Goal: Book appointment/travel/reservation

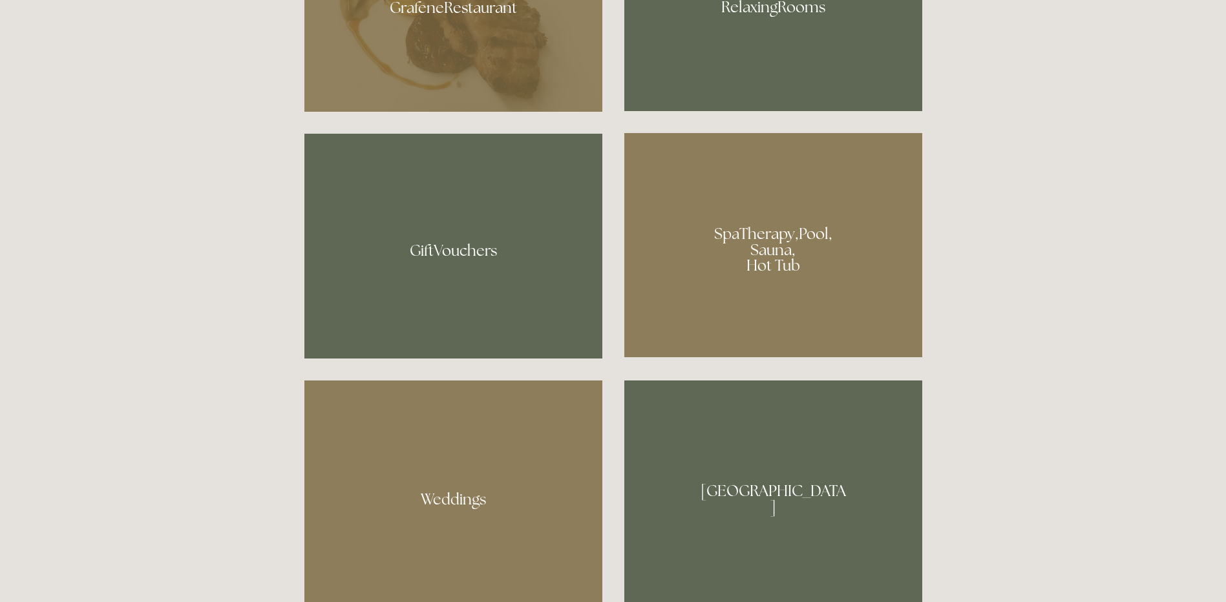
scroll to position [1034, 0]
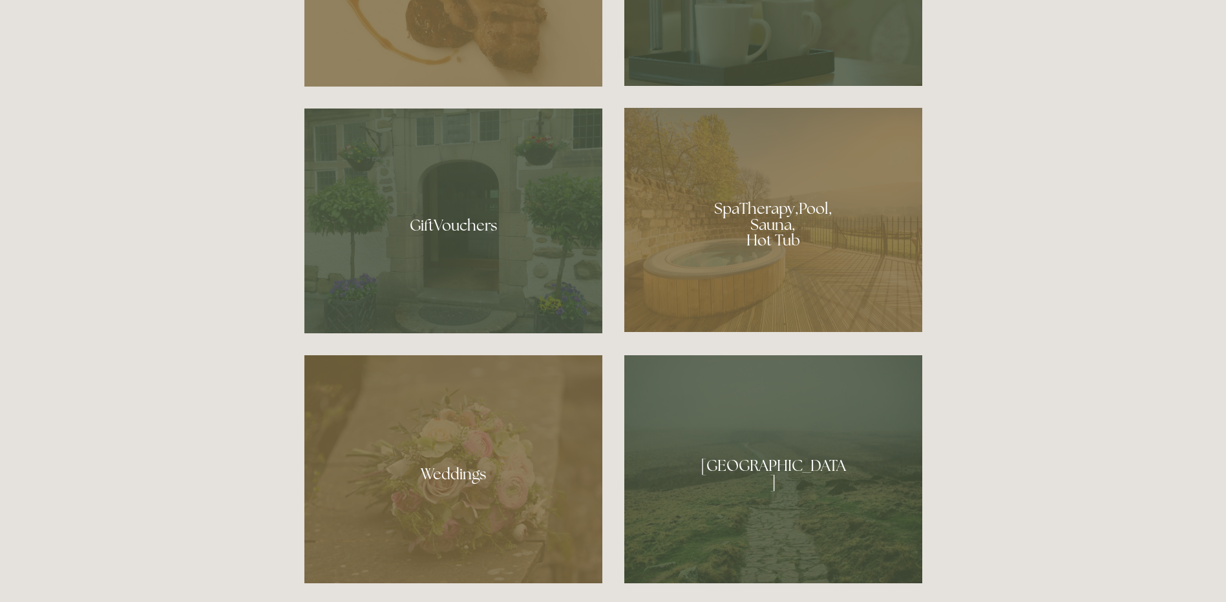
click at [778, 237] on div at bounding box center [773, 220] width 298 height 224
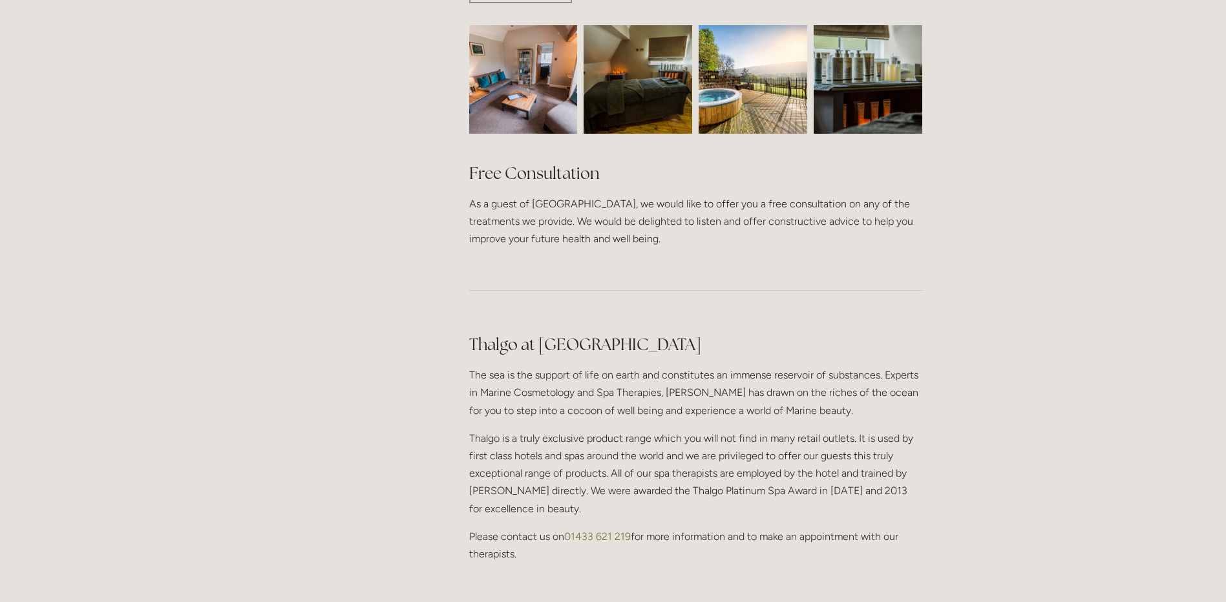
scroll to position [646, 0]
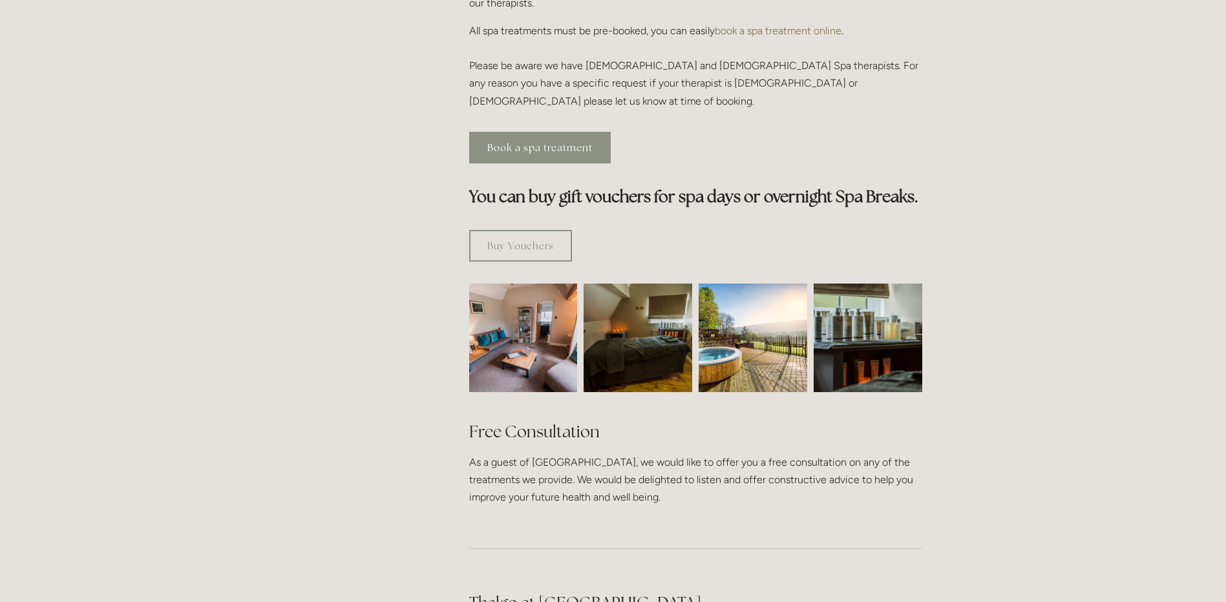
click at [544, 132] on link "Book a spa treatment" at bounding box center [540, 148] width 142 height 32
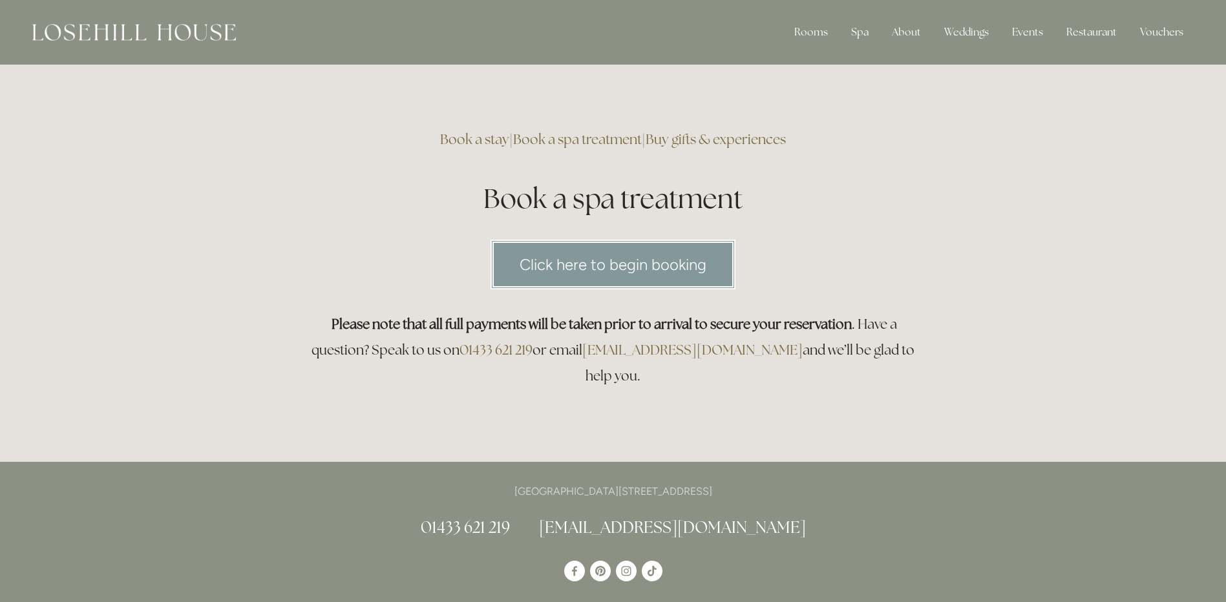
click at [628, 263] on link "Click here to begin booking" at bounding box center [613, 265] width 245 height 50
click at [816, 25] on div "Rooms" at bounding box center [811, 32] width 54 height 26
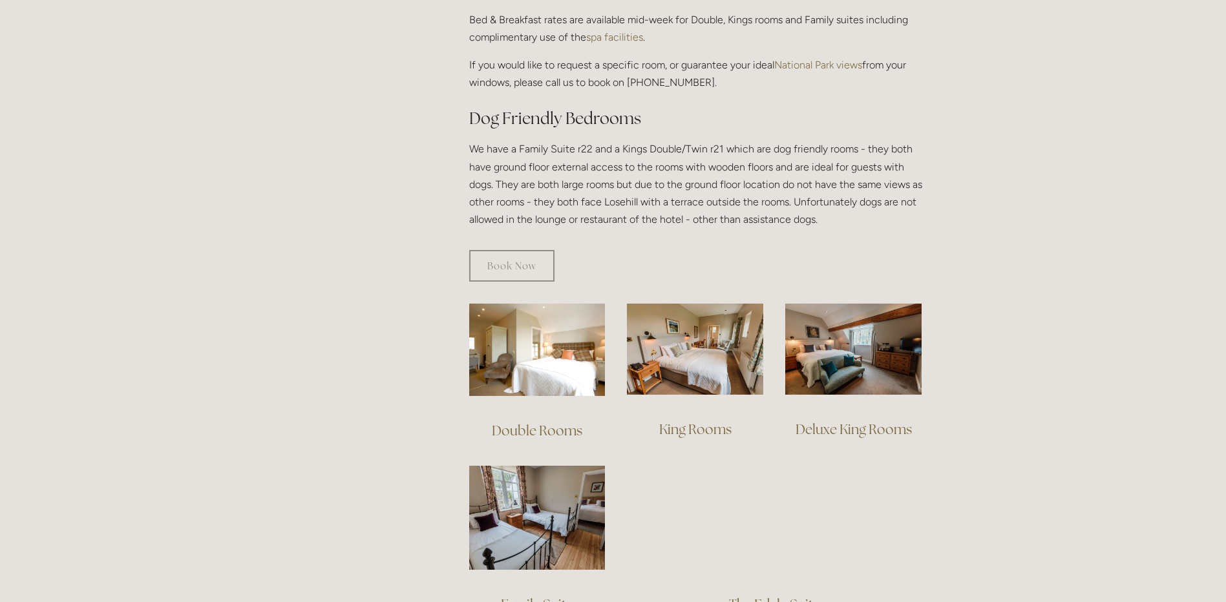
scroll to position [776, 0]
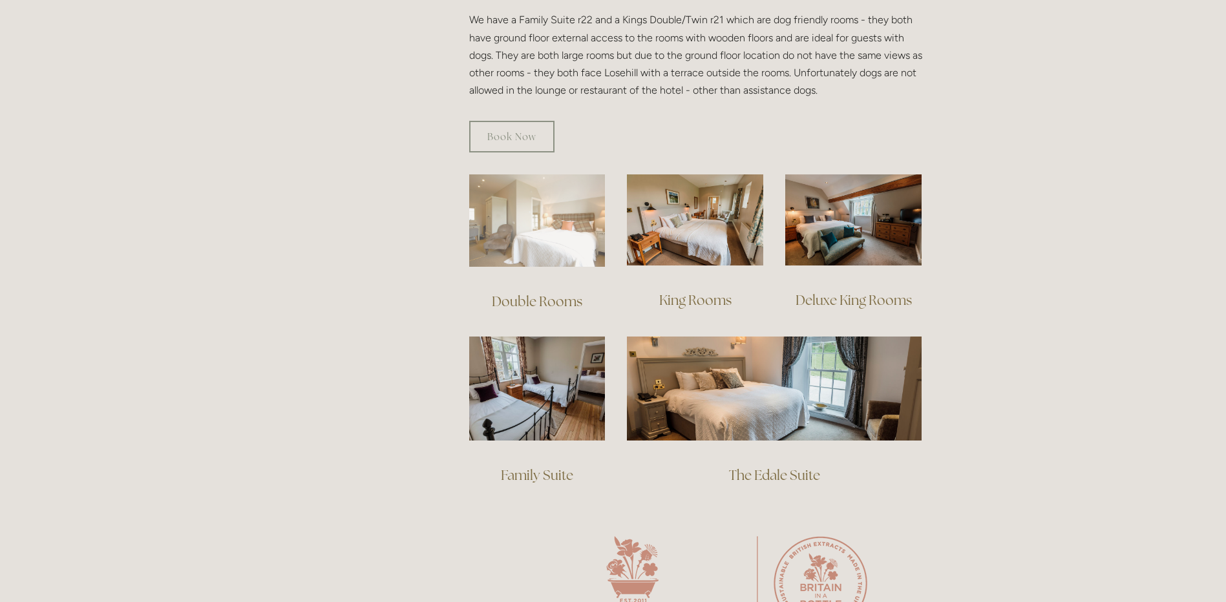
click at [562, 192] on img at bounding box center [537, 221] width 136 height 92
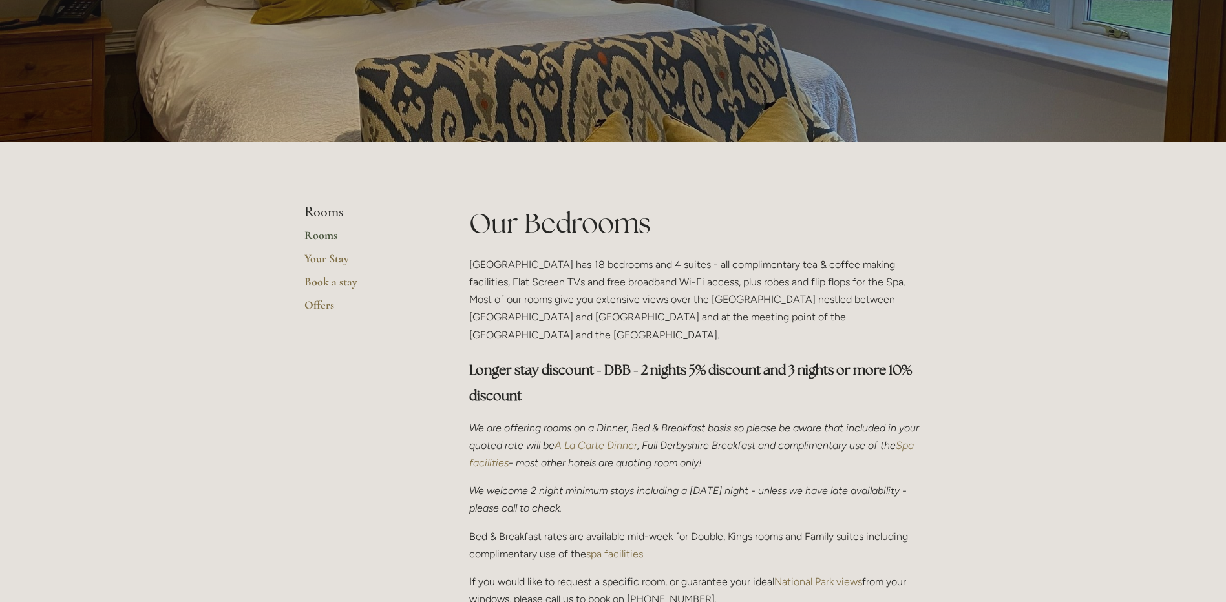
scroll to position [0, 0]
